Goal: Find specific page/section: Find specific page/section

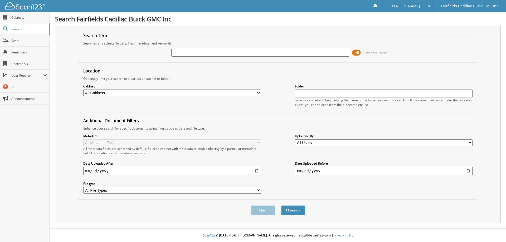
click at [222, 52] on input "text" at bounding box center [260, 53] width 178 height 8
type input "G25403"
drag, startPoint x: 354, startPoint y: 52, endPoint x: 289, endPoint y: 127, distance: 100.1
click at [354, 52] on span at bounding box center [356, 53] width 9 height 8
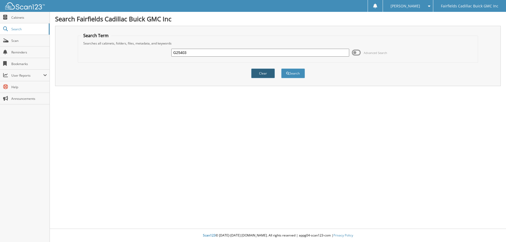
click at [264, 75] on button "Clear" at bounding box center [263, 74] width 24 height 10
paste input "G25403"
type input "G25403"
click at [299, 74] on button "Search" at bounding box center [293, 74] width 24 height 10
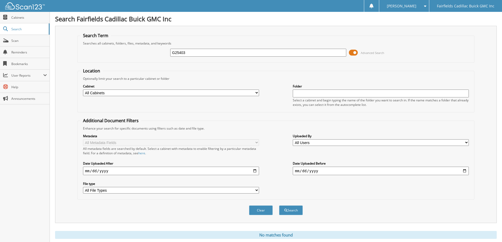
click at [353, 53] on span at bounding box center [353, 53] width 9 height 8
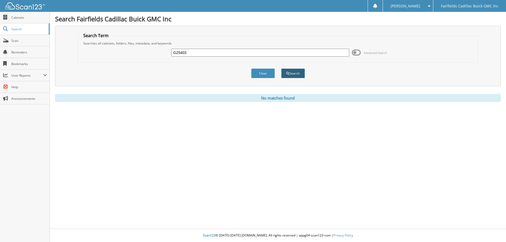
click at [301, 76] on button "Search" at bounding box center [293, 74] width 24 height 10
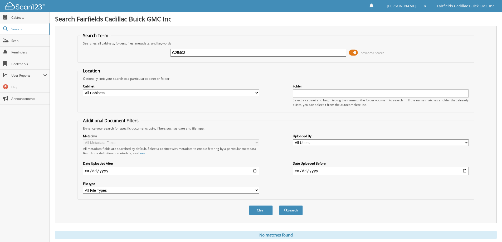
click at [351, 51] on span at bounding box center [353, 53] width 9 height 8
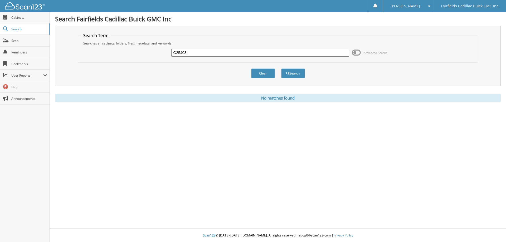
drag, startPoint x: 195, startPoint y: 52, endPoint x: 166, endPoint y: 55, distance: 29.3
click at [166, 55] on div "G25403 Advanced Search" at bounding box center [278, 53] width 395 height 14
paste input "332A"
type input "G25332A"
click at [281, 69] on button "Search" at bounding box center [293, 74] width 24 height 10
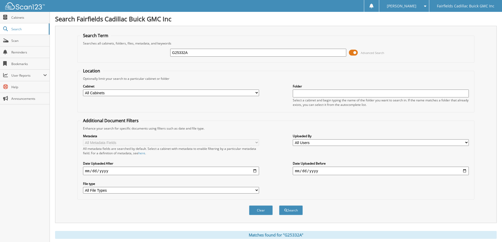
click at [352, 53] on span at bounding box center [353, 53] width 9 height 8
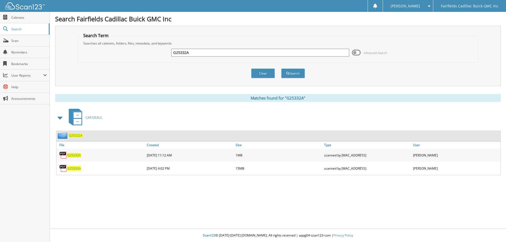
click at [73, 155] on span "G25332A" at bounding box center [74, 155] width 14 height 4
click at [75, 167] on span "G25332A" at bounding box center [74, 168] width 14 height 4
